Goal: Information Seeking & Learning: Learn about a topic

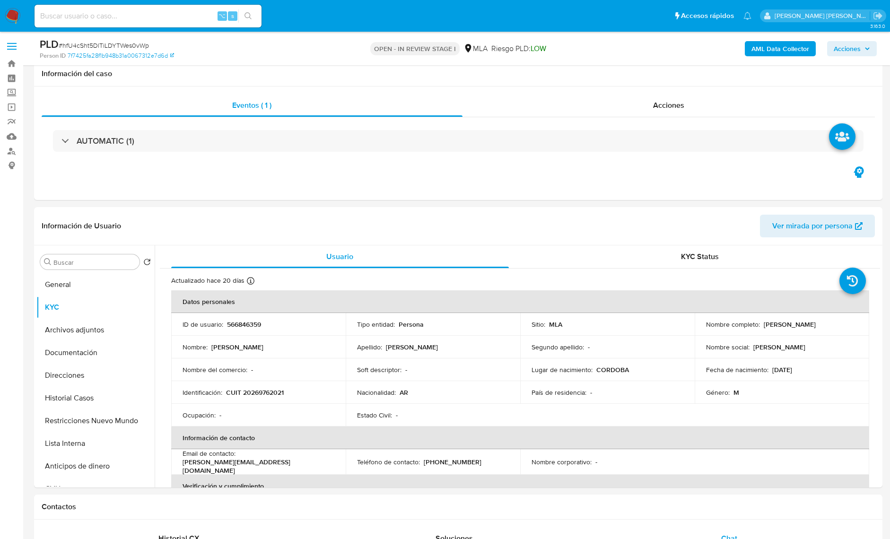
select select "10"
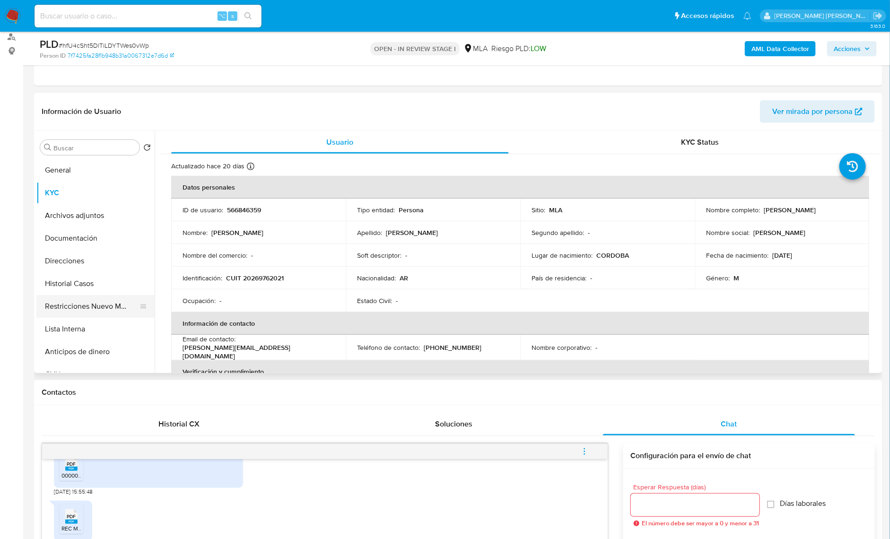
drag, startPoint x: 104, startPoint y: 304, endPoint x: 87, endPoint y: 308, distance: 17.9
click at [104, 304] on button "Restricciones Nuevo Mundo" at bounding box center [91, 306] width 111 height 23
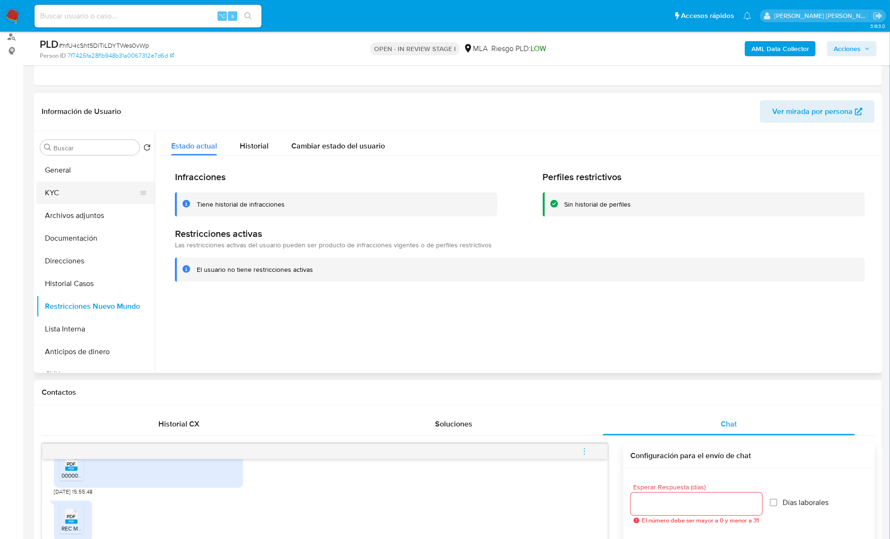
click at [61, 183] on button "KYC" at bounding box center [91, 193] width 111 height 23
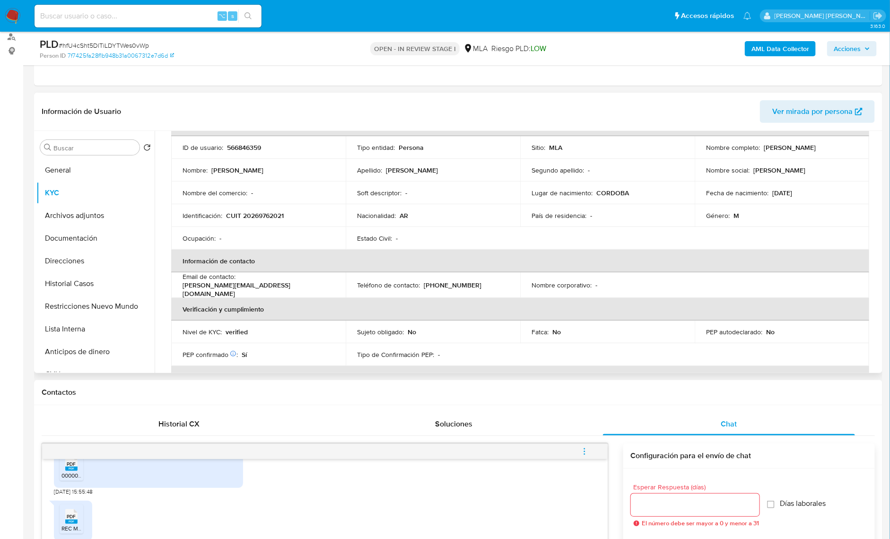
scroll to position [78, 0]
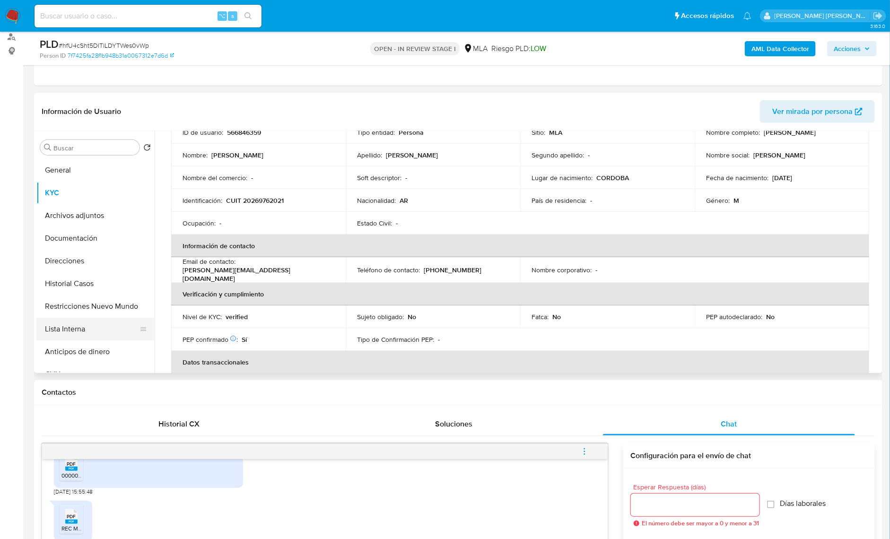
click at [86, 326] on button "Lista Interna" at bounding box center [91, 329] width 111 height 23
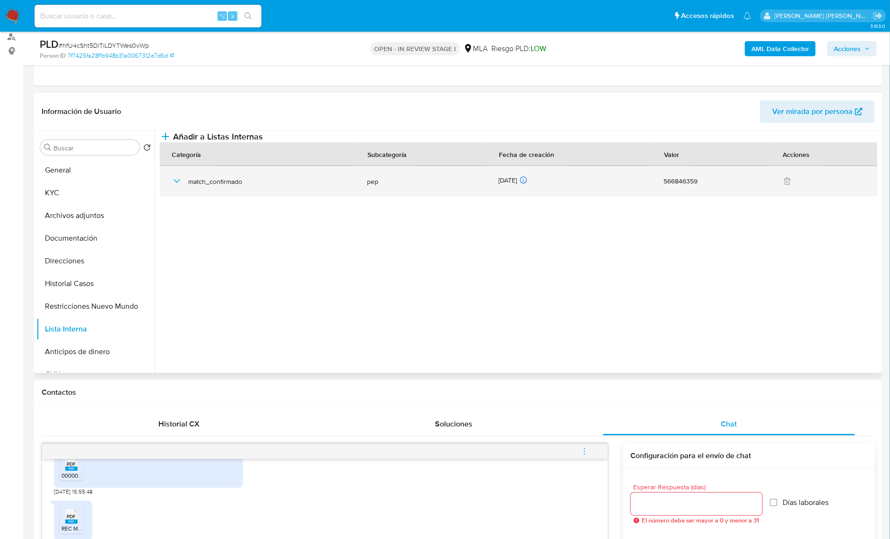
click at [173, 187] on icon "button" at bounding box center [176, 180] width 11 height 11
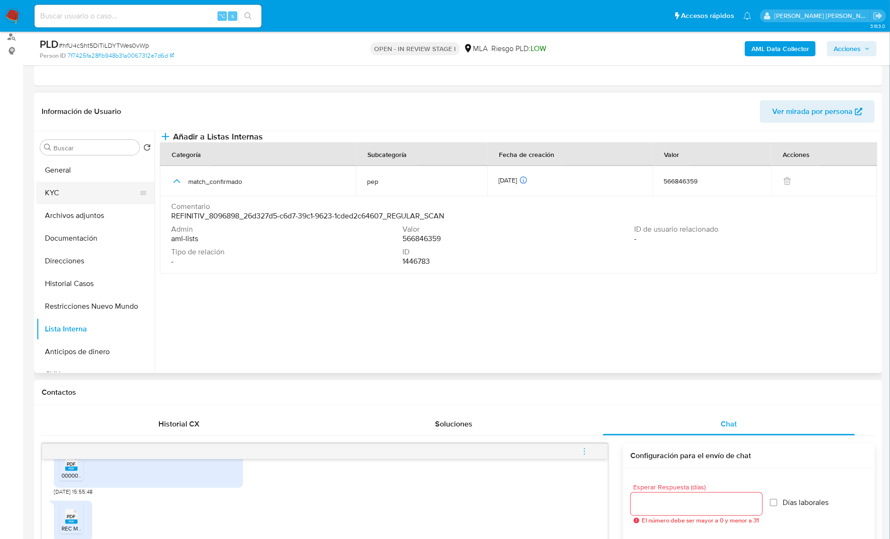
click at [84, 190] on button "KYC" at bounding box center [91, 193] width 111 height 23
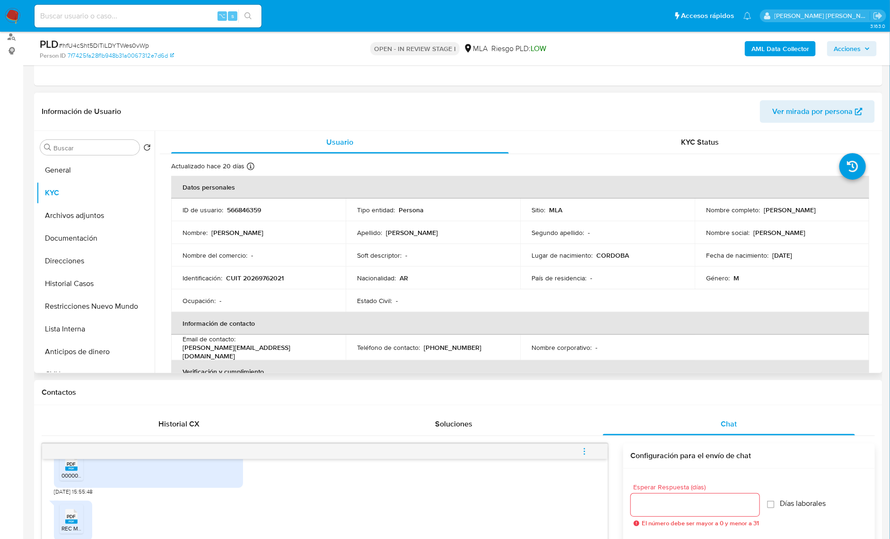
drag, startPoint x: 761, startPoint y: 213, endPoint x: 835, endPoint y: 220, distance: 75.1
click at [835, 220] on td "Nombre completo : [PERSON_NAME]" at bounding box center [781, 210] width 174 height 23
copy p "[PERSON_NAME]"
click at [77, 230] on button "Documentación" at bounding box center [91, 238] width 111 height 23
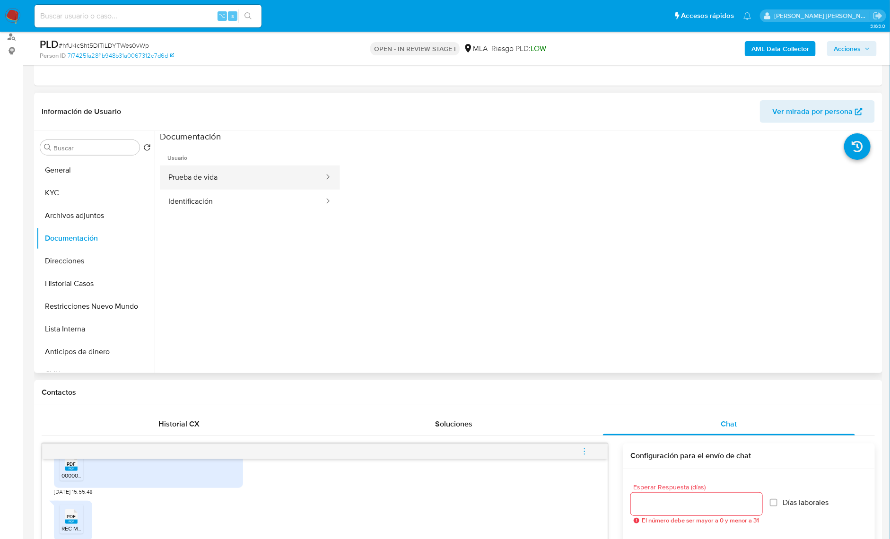
click at [224, 172] on button "Prueba de vida" at bounding box center [242, 177] width 165 height 24
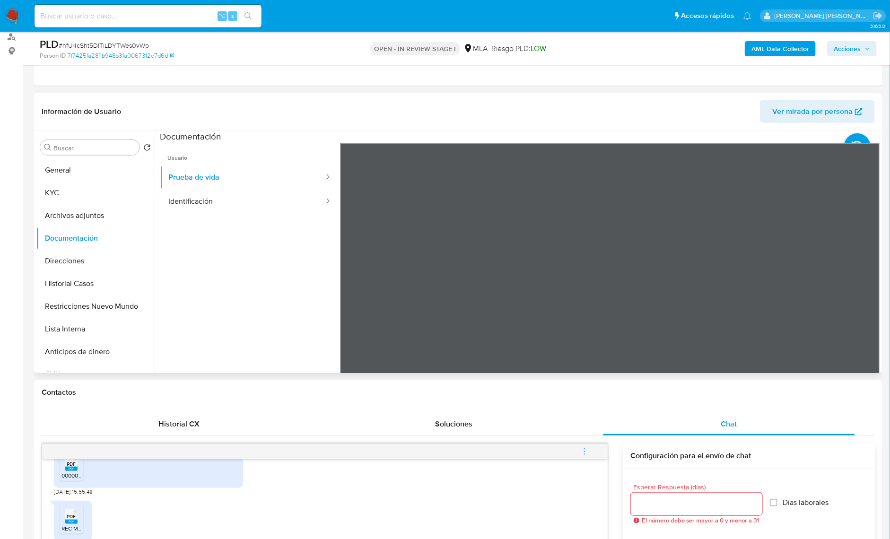
scroll to position [112, 0]
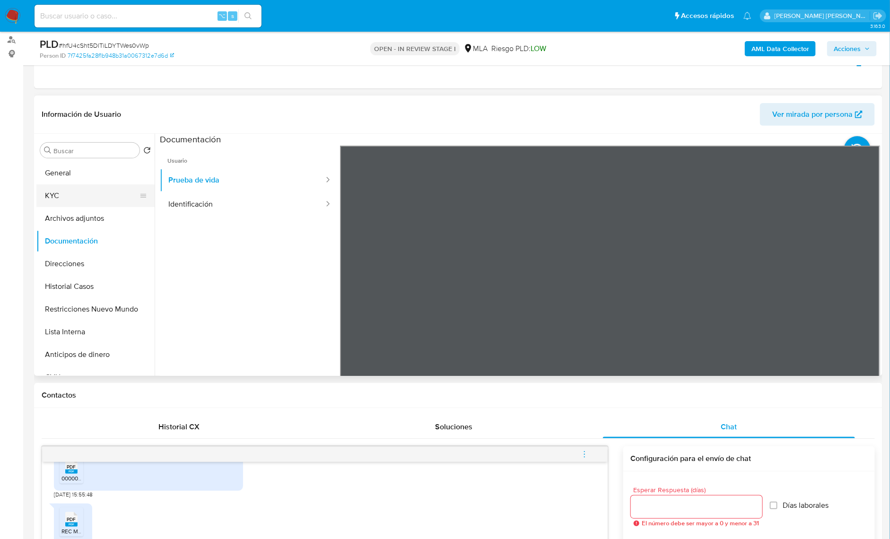
click at [83, 185] on button "KYC" at bounding box center [91, 195] width 111 height 23
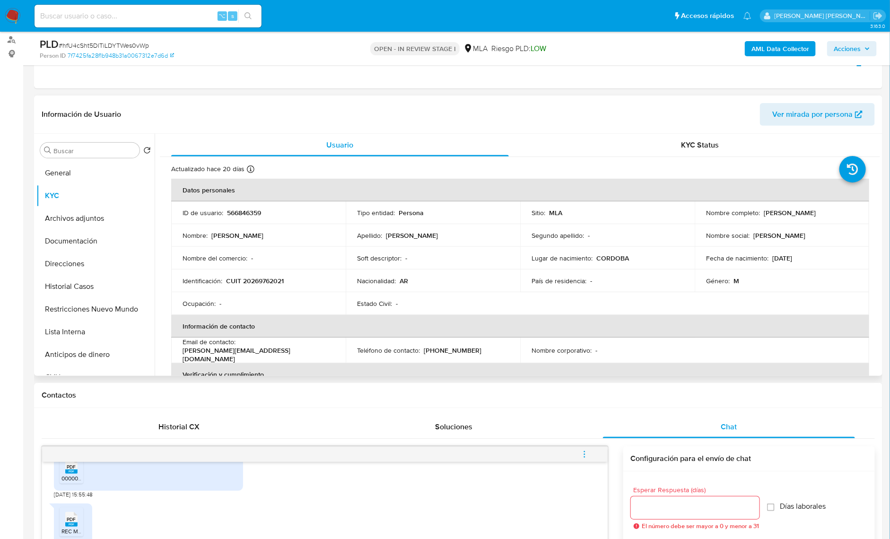
drag, startPoint x: 761, startPoint y: 216, endPoint x: 836, endPoint y: 215, distance: 75.6
click at [815, 215] on p "[PERSON_NAME]" at bounding box center [789, 212] width 52 height 9
copy p "[PERSON_NAME]"
